Goal: Navigation & Orientation: Find specific page/section

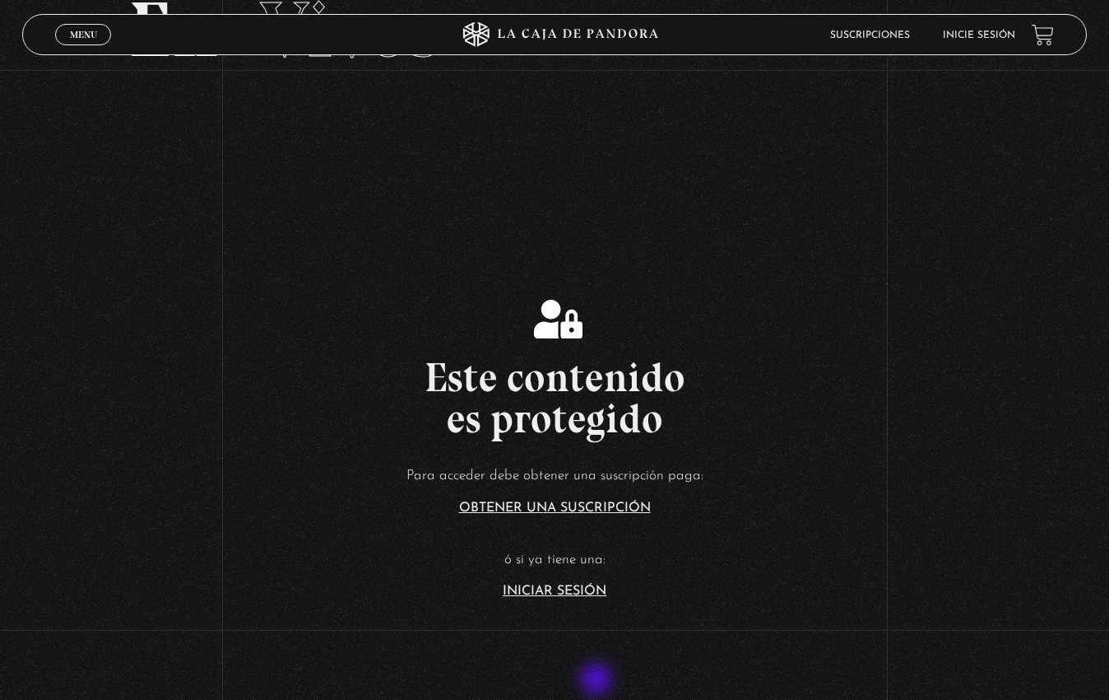
scroll to position [127, 0]
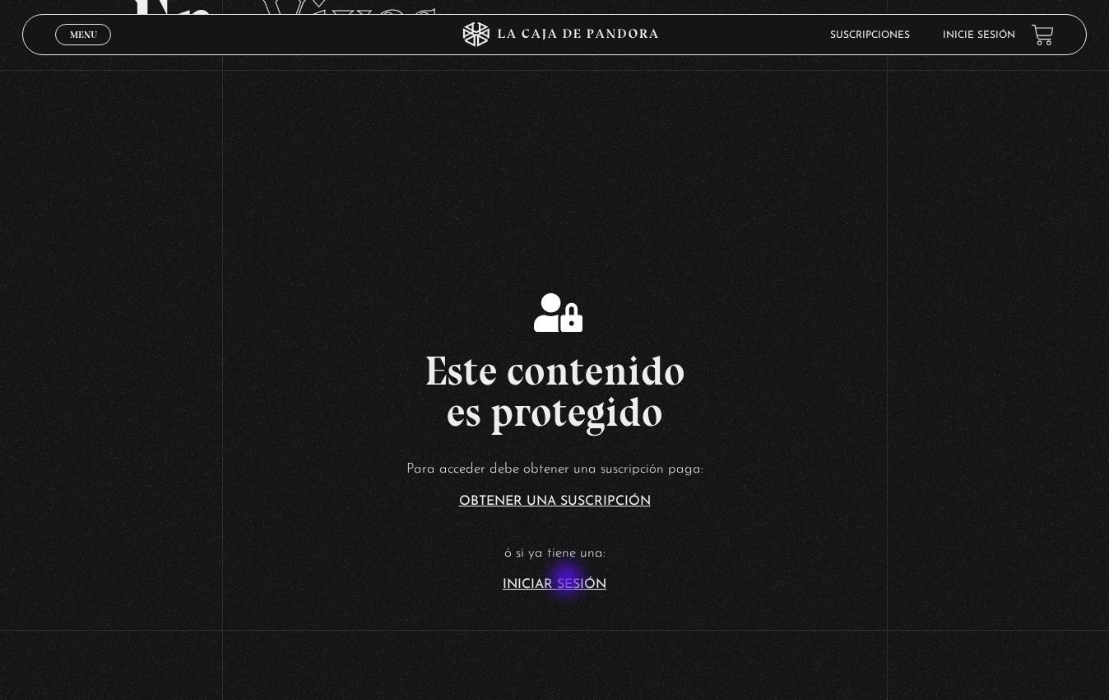
click at [569, 580] on link "Iniciar Sesión" at bounding box center [555, 584] width 104 height 13
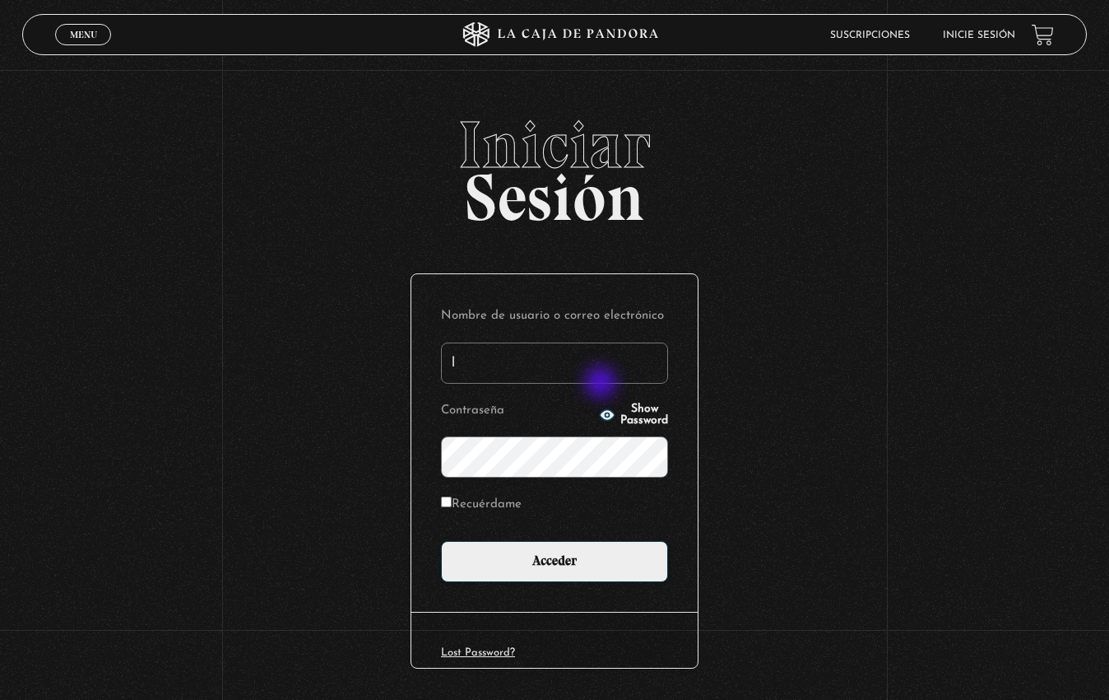
type input "[PERSON_NAME].fonseca"
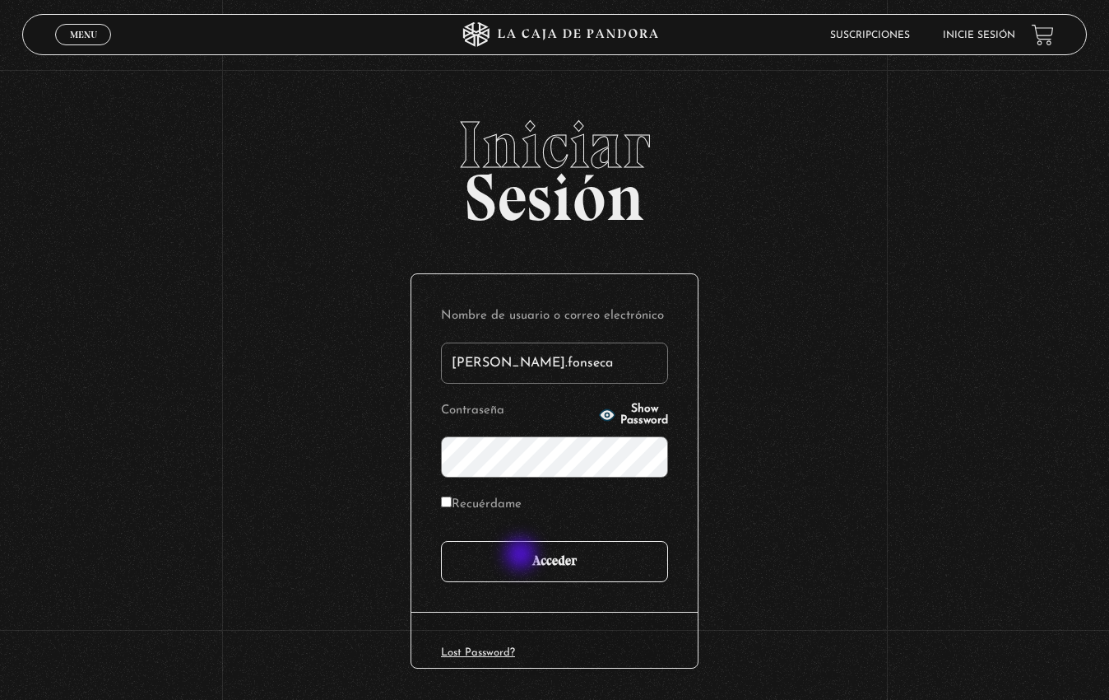
click at [523, 555] on input "Acceder" at bounding box center [554, 561] width 227 height 41
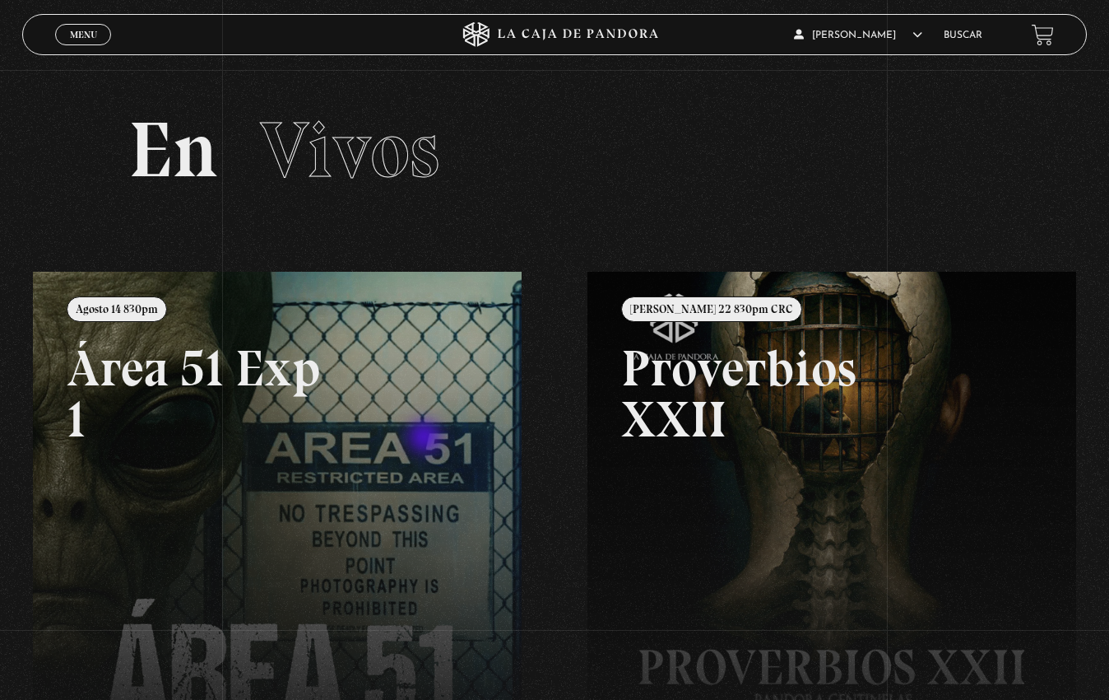
click at [426, 439] on link at bounding box center [587, 622] width 1109 height 700
